Goal: Task Accomplishment & Management: Use online tool/utility

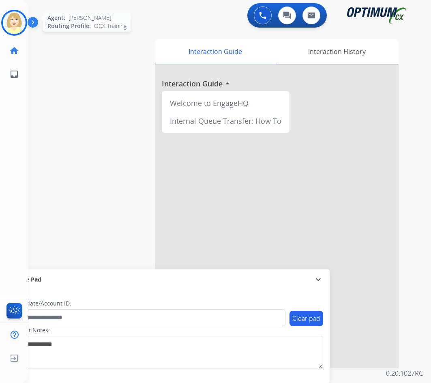
click at [13, 20] on img at bounding box center [14, 22] width 23 height 23
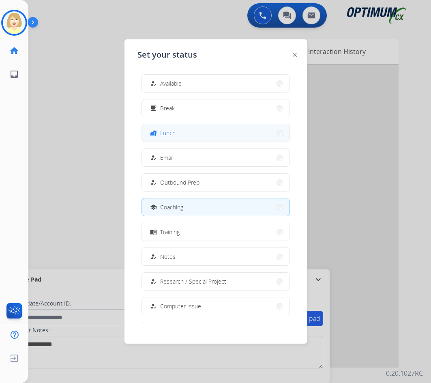
click at [166, 135] on span "Lunch" at bounding box center [167, 133] width 15 height 9
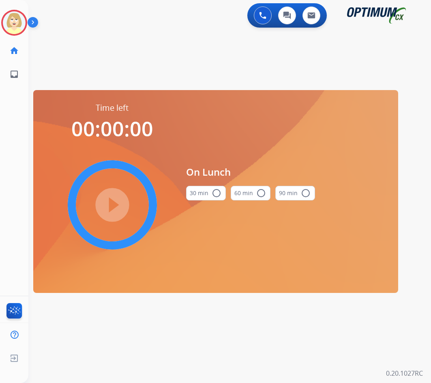
click at [215, 196] on mat-icon "radio_button_unchecked" at bounding box center [217, 193] width 10 height 10
click at [110, 205] on mat-icon "play_circle_filled" at bounding box center [113, 205] width 10 height 10
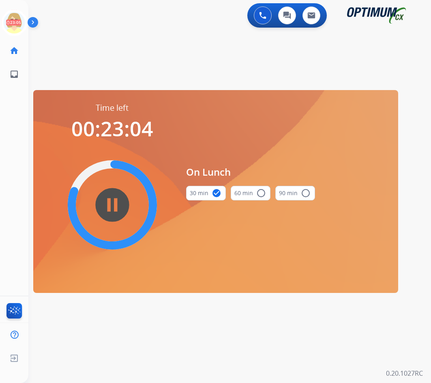
click at [122, 46] on div "swap_horiz Break voice bridge close_fullscreen Connect 3-Way Call merge_type Se…" at bounding box center [220, 48] width 384 height 39
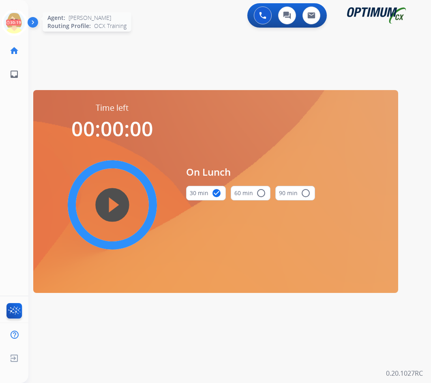
click at [11, 18] on icon at bounding box center [14, 23] width 26 height 26
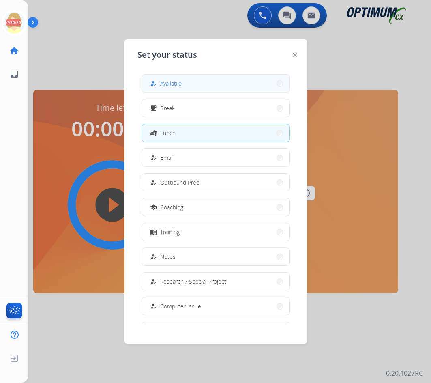
click at [172, 83] on span "Available" at bounding box center [171, 83] width 22 height 9
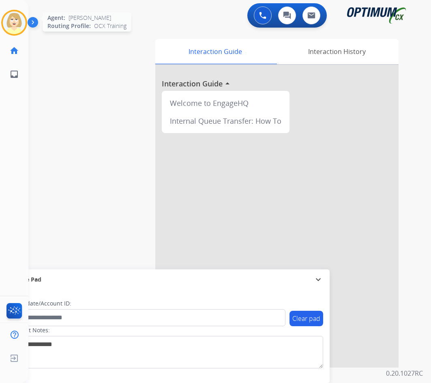
click at [14, 20] on img at bounding box center [14, 22] width 23 height 23
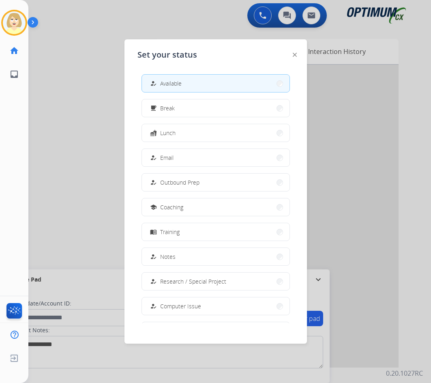
click at [170, 82] on span "Available" at bounding box center [171, 83] width 22 height 9
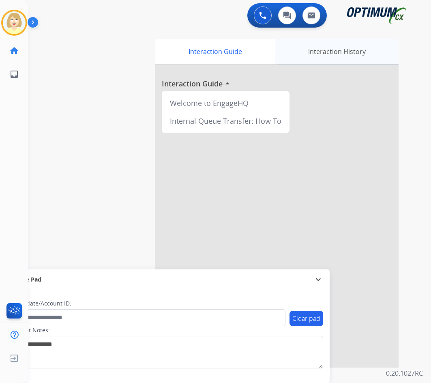
click at [335, 52] on div "Interaction History" at bounding box center [337, 51] width 124 height 25
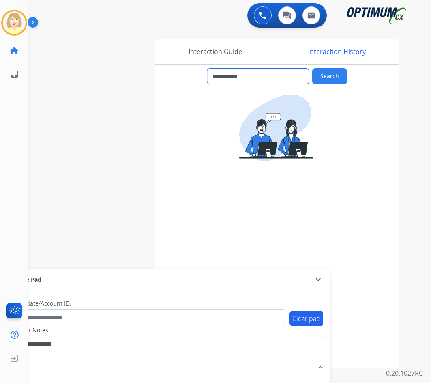
drag, startPoint x: 254, startPoint y: 75, endPoint x: 218, endPoint y: 75, distance: 36.1
click at [218, 75] on input "**********" at bounding box center [258, 76] width 102 height 15
click at [8, 19] on img at bounding box center [14, 22] width 23 height 23
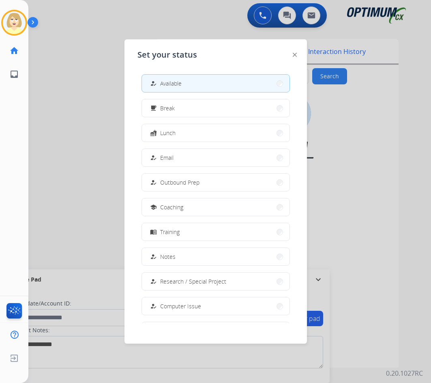
click at [261, 12] on div at bounding box center [215, 191] width 431 height 383
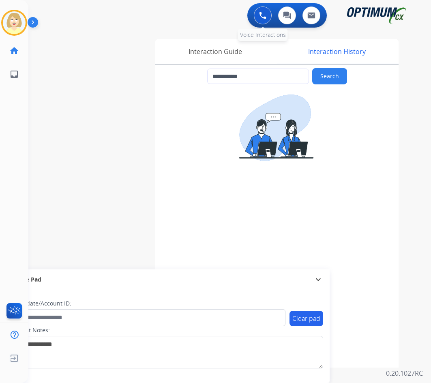
click at [257, 9] on button at bounding box center [263, 15] width 18 height 18
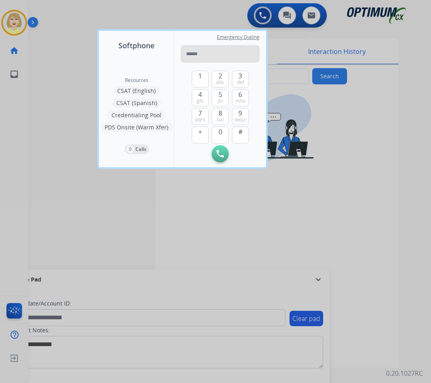
click at [199, 52] on input "tel" at bounding box center [220, 53] width 79 height 17
type input "**********"
click at [220, 153] on img at bounding box center [220, 153] width 7 height 7
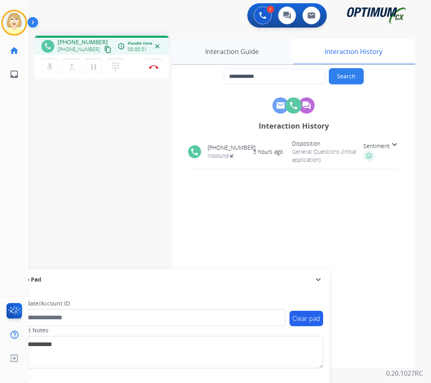
click at [243, 52] on div "Interaction Guide" at bounding box center [232, 51] width 120 height 25
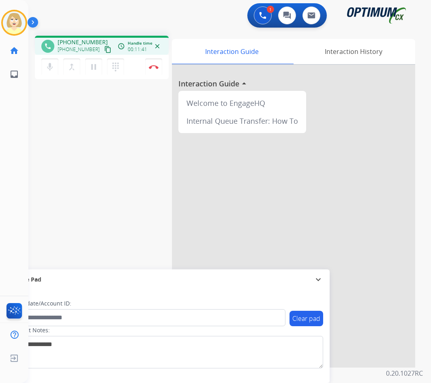
click at [58, 149] on div "phone [PHONE_NUMBER] [PHONE_NUMBER] content_copy access_time Call metrics Queue…" at bounding box center [220, 198] width 384 height 338
